Goal: Communication & Community: Answer question/provide support

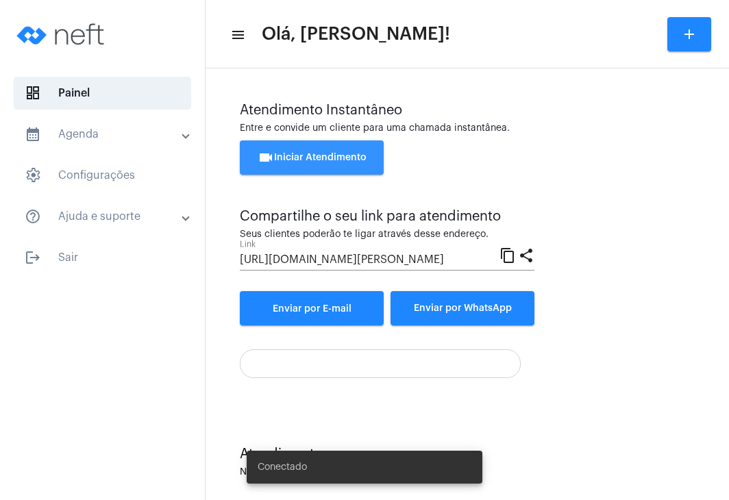
click at [337, 152] on button "videocam Iniciar Atendimento" at bounding box center [312, 158] width 144 height 34
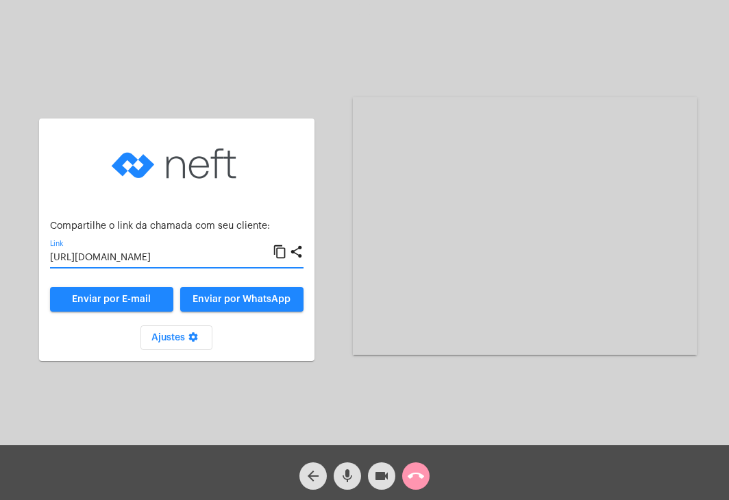
click at [188, 258] on input "https://neft.com.br/chamada/4dc8f2dd-9a05-4e8e-8871-42cd089b16e7" at bounding box center [161, 258] width 223 height 11
click at [423, 481] on mat-icon "call_end" at bounding box center [416, 476] width 16 height 16
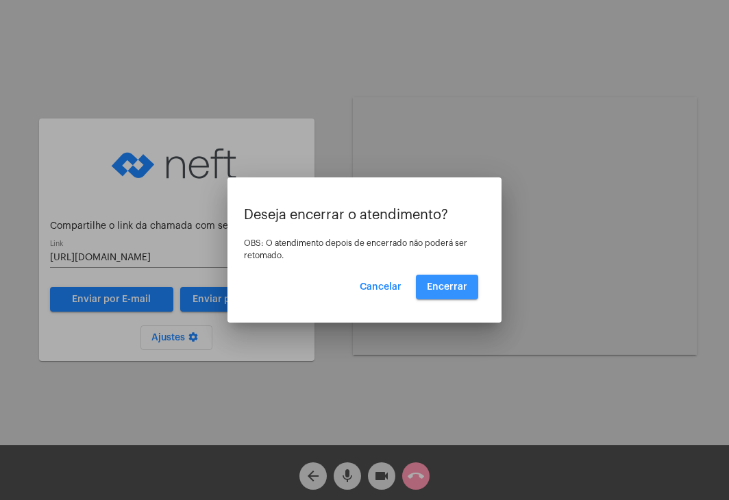
click at [466, 281] on button "Encerrar" at bounding box center [447, 287] width 62 height 25
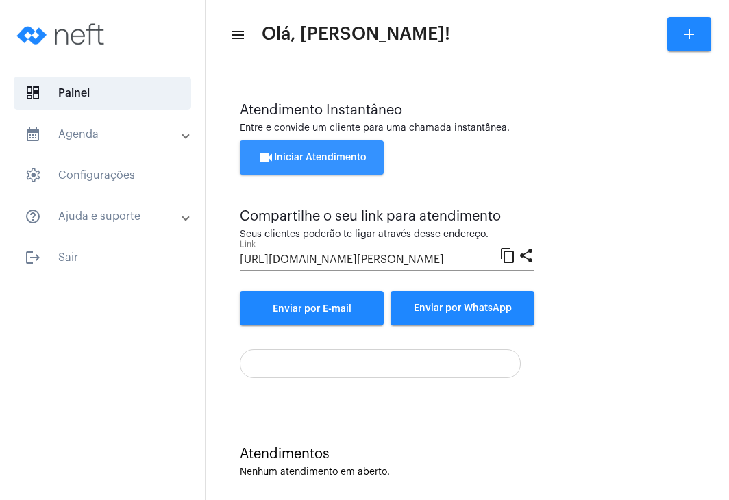
click at [332, 167] on button "videocam Iniciar Atendimento" at bounding box center [312, 158] width 144 height 34
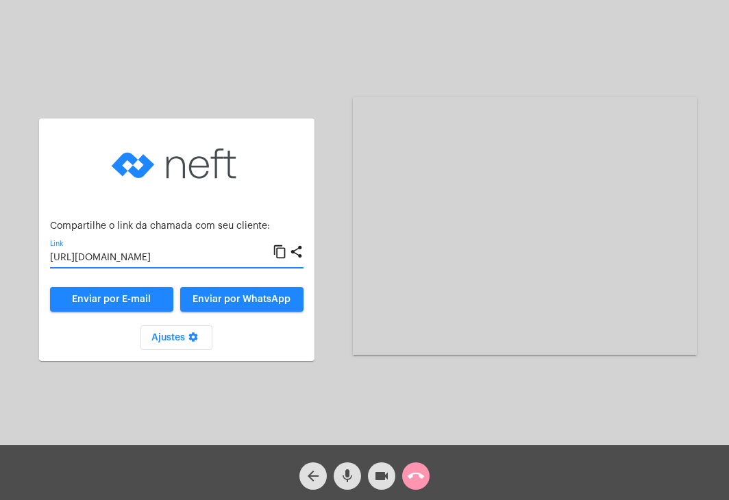
click at [215, 256] on input "https://neft.com.br/chamada/6a39ed34-048b-42b4-9a38-b037d9d3d135" at bounding box center [161, 258] width 223 height 11
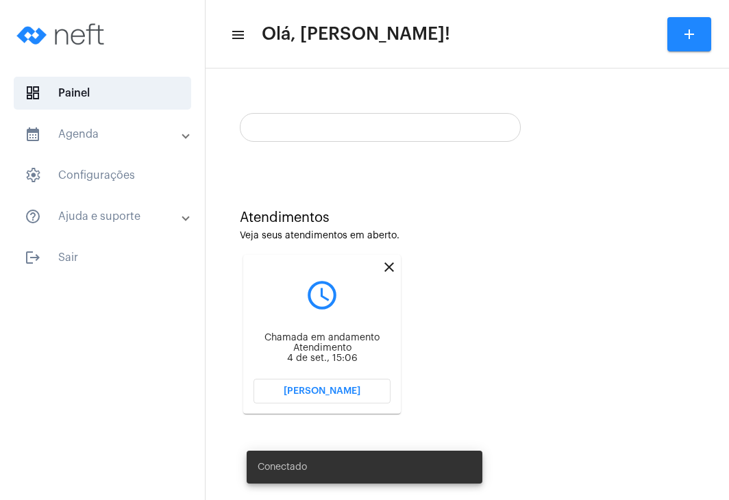
click at [371, 125] on div at bounding box center [467, 122] width 455 height 39
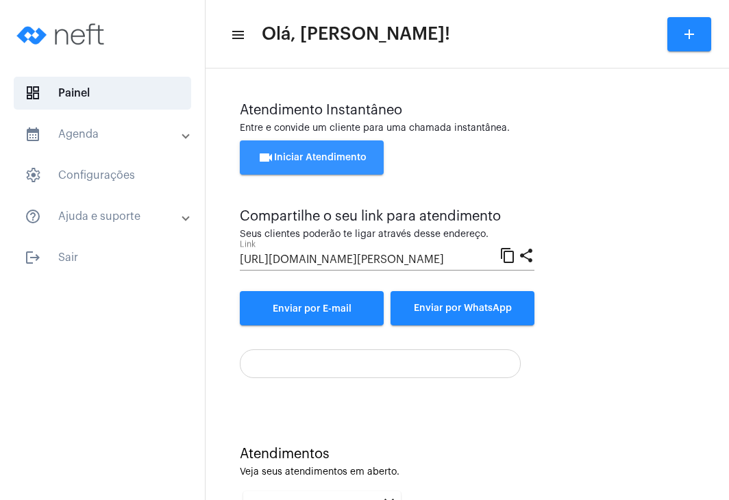
click at [361, 143] on button "videocam Iniciar Atendimento" at bounding box center [312, 158] width 144 height 34
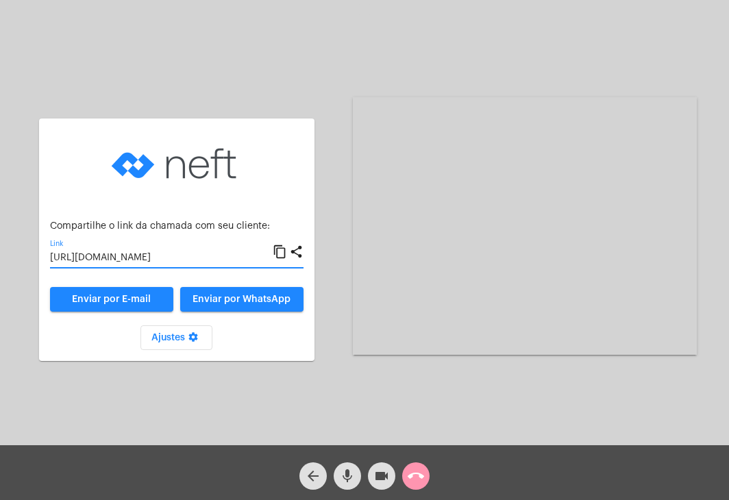
click at [167, 257] on input "[URL][DOMAIN_NAME]" at bounding box center [161, 258] width 223 height 11
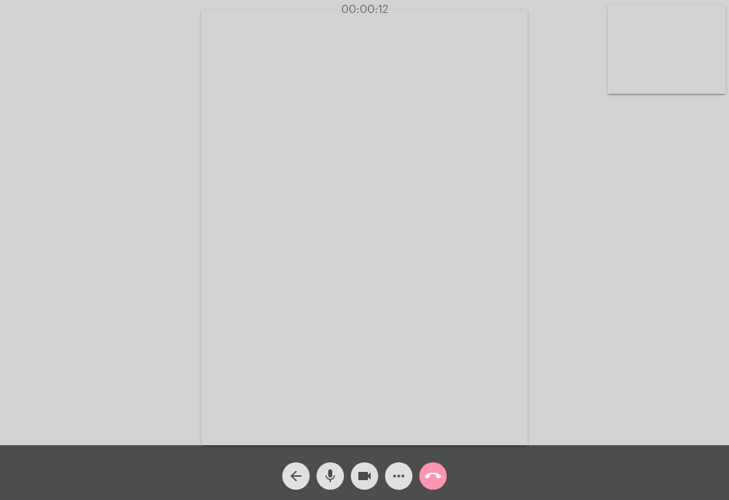
click at [678, 64] on video at bounding box center [667, 49] width 118 height 88
click at [465, 157] on video at bounding box center [451, 226] width 446 height 334
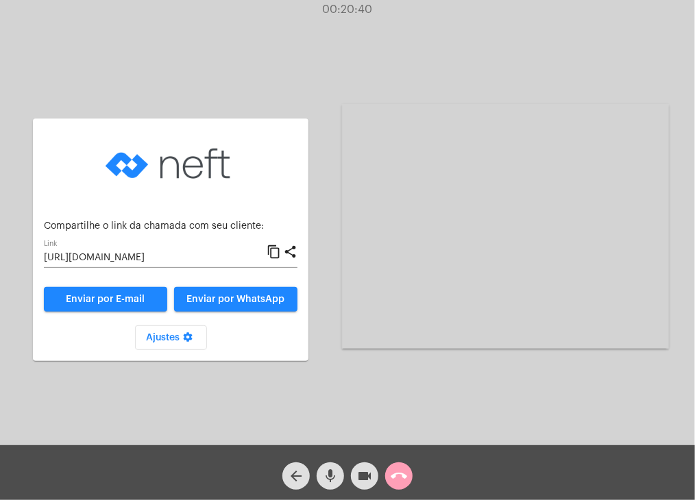
click at [405, 475] on mat-icon "call_end" at bounding box center [399, 476] width 16 height 16
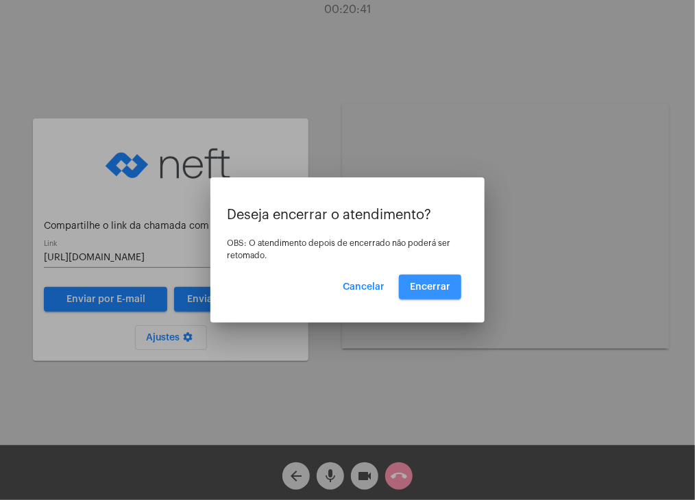
click at [406, 291] on button "Encerrar" at bounding box center [430, 287] width 62 height 25
